Goal: Task Accomplishment & Management: Use online tool/utility

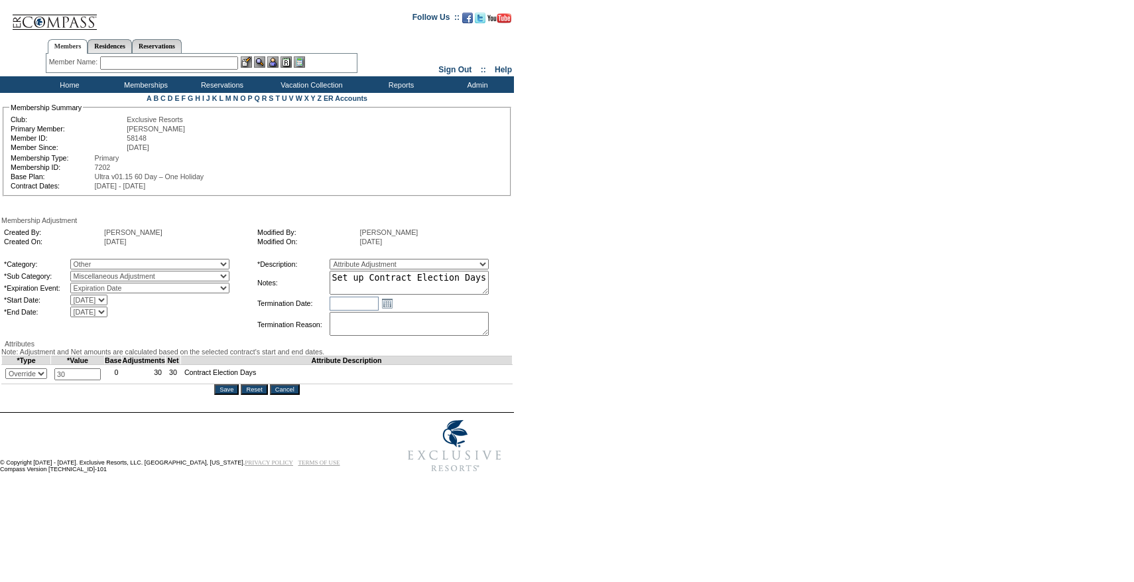
click at [300, 395] on input "Cancel" at bounding box center [285, 389] width 30 height 11
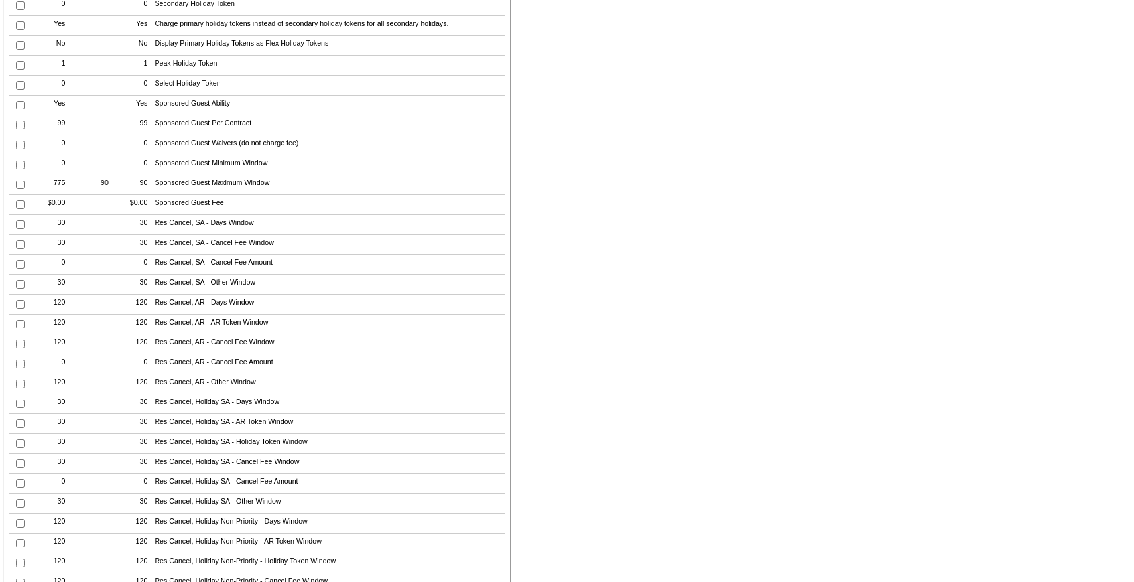
scroll to position [2720, 0]
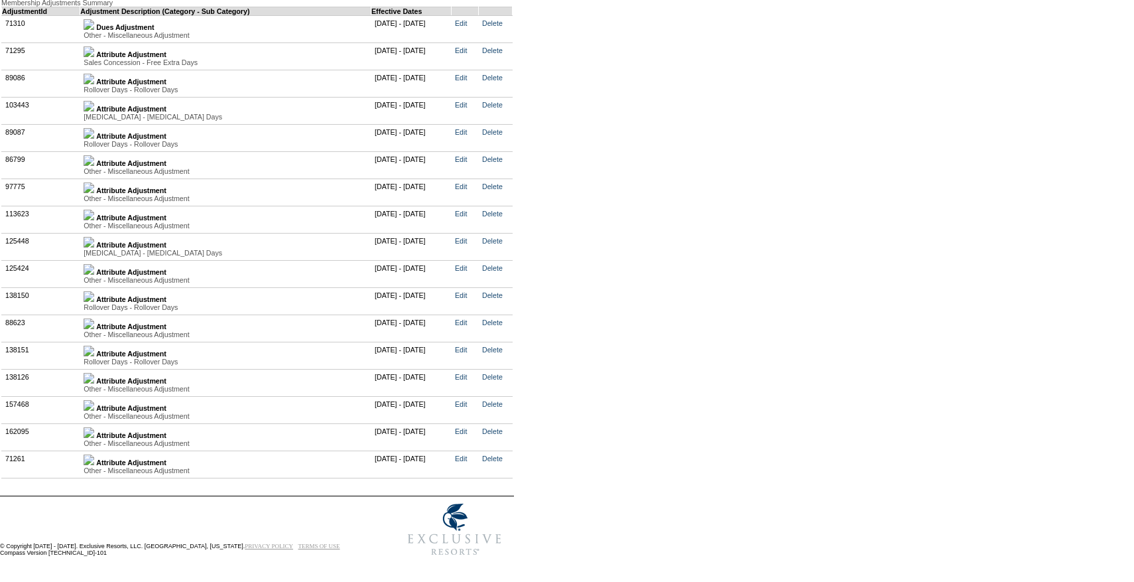
click at [94, 427] on img at bounding box center [89, 432] width 11 height 11
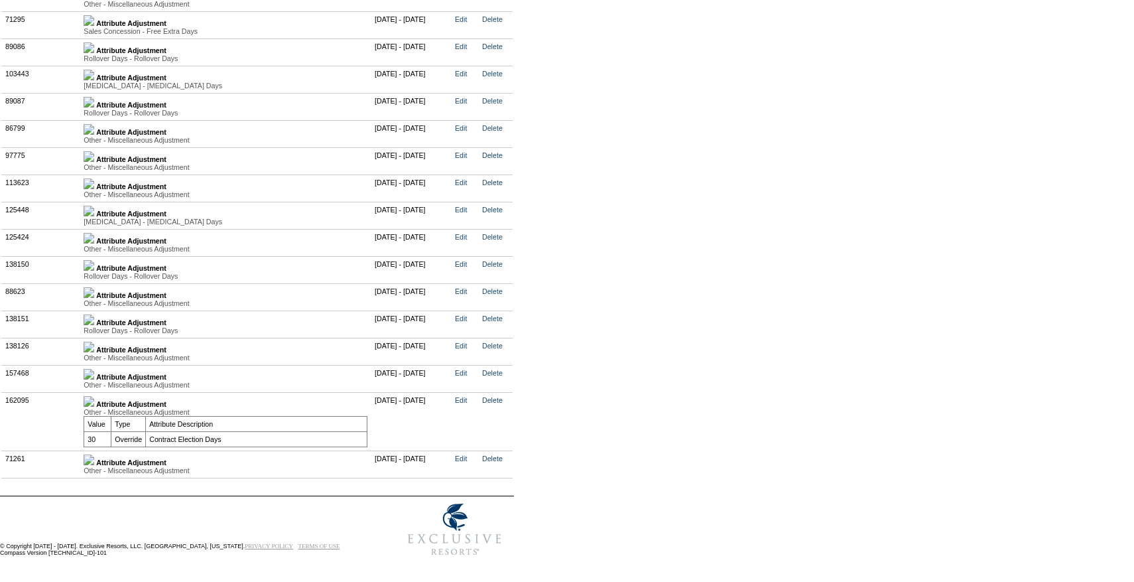
click at [511, 423] on td "Delete" at bounding box center [496, 421] width 34 height 58
click at [503, 404] on link "Delete" at bounding box center [492, 400] width 21 height 8
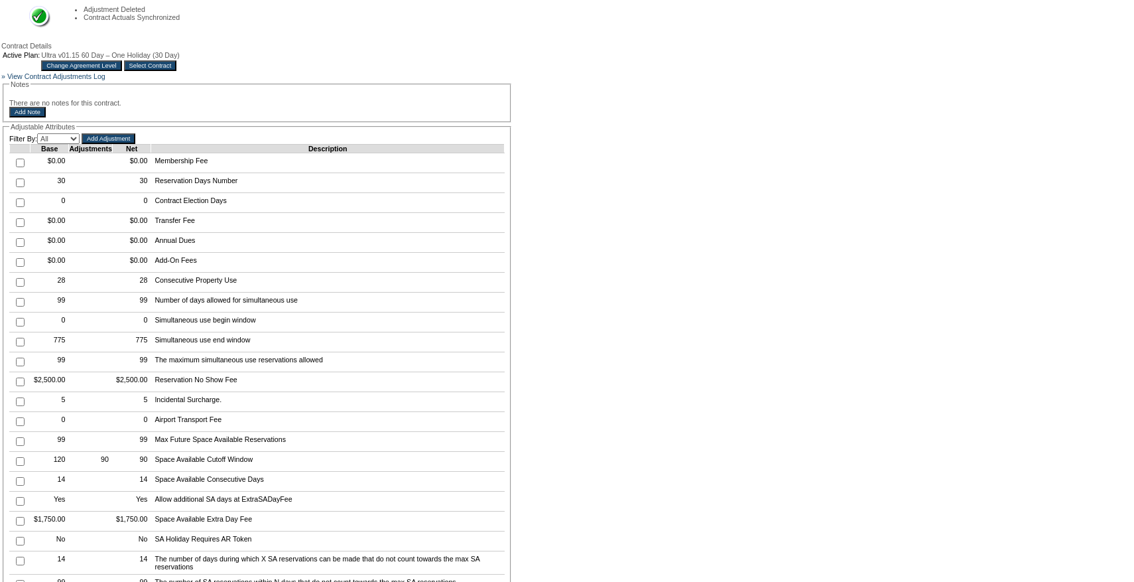
scroll to position [211, 0]
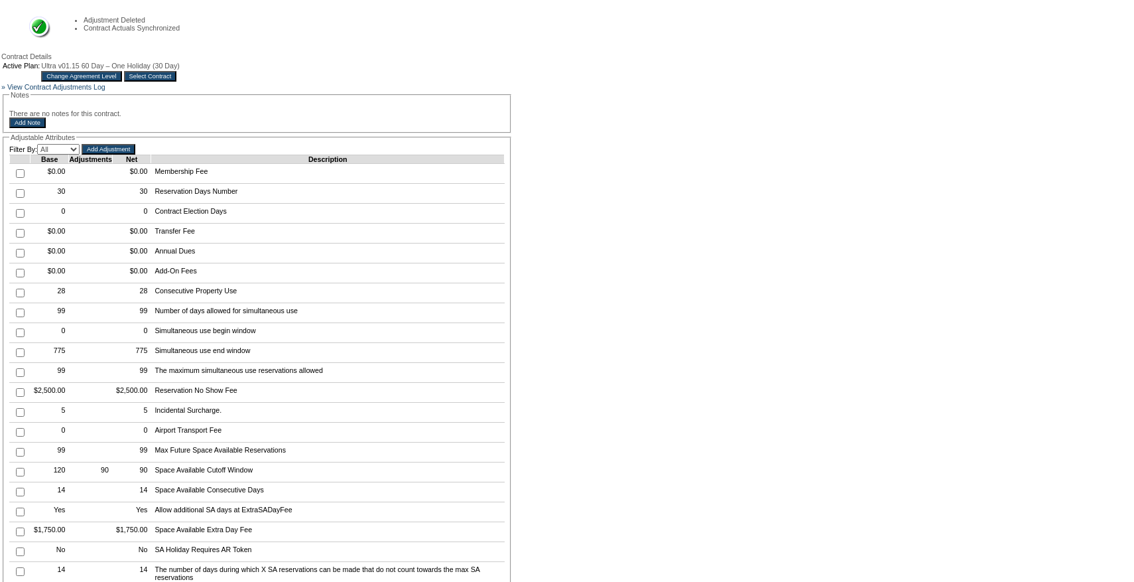
click at [180, 70] on span "Ultra v01.15 60 Day – One Holiday (30 Day)" at bounding box center [110, 66] width 139 height 8
click at [177, 78] on input "Select Contract" at bounding box center [150, 76] width 53 height 11
